Goal: Use online tool/utility: Utilize a website feature to perform a specific function

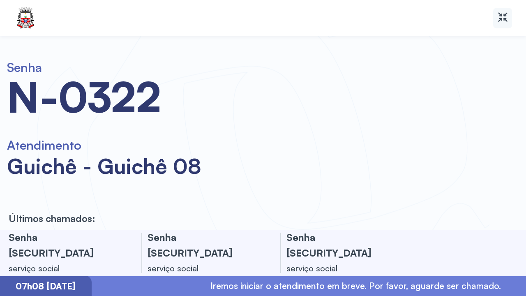
click at [503, 21] on icon at bounding box center [503, 17] width 12 height 12
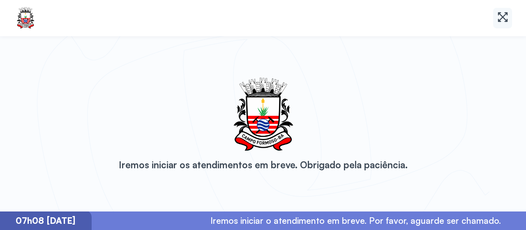
click at [505, 17] on icon at bounding box center [503, 17] width 12 height 12
